Goal: Find specific page/section: Find specific page/section

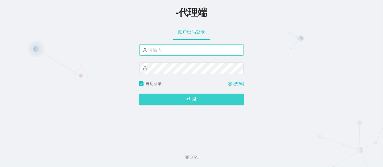
type input "aren888"
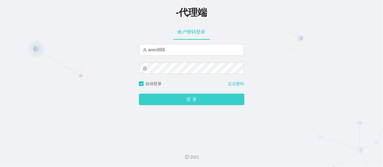
click at [158, 95] on button "登 录" at bounding box center [191, 99] width 105 height 11
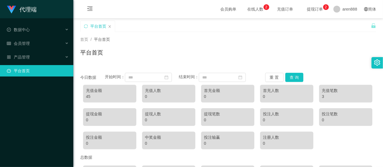
click at [254, 10] on span "在线人数 0 1 2 3 4 5 6 7 8 9 0 1 2 3 4 5 6 7 8 9 0 1 2 3 4 5 6 7 8 9" at bounding box center [255, 9] width 22 height 4
click at [16, 45] on span "会员管理" at bounding box center [18, 43] width 23 height 5
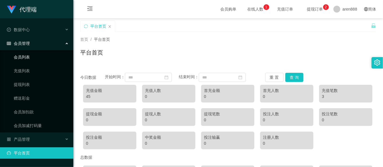
click at [27, 53] on link "会员列表" at bounding box center [41, 57] width 55 height 11
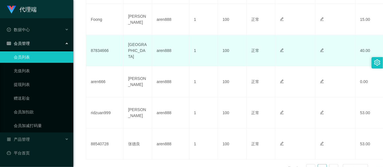
scroll to position [222, 0]
